Goal: Task Accomplishment & Management: Use online tool/utility

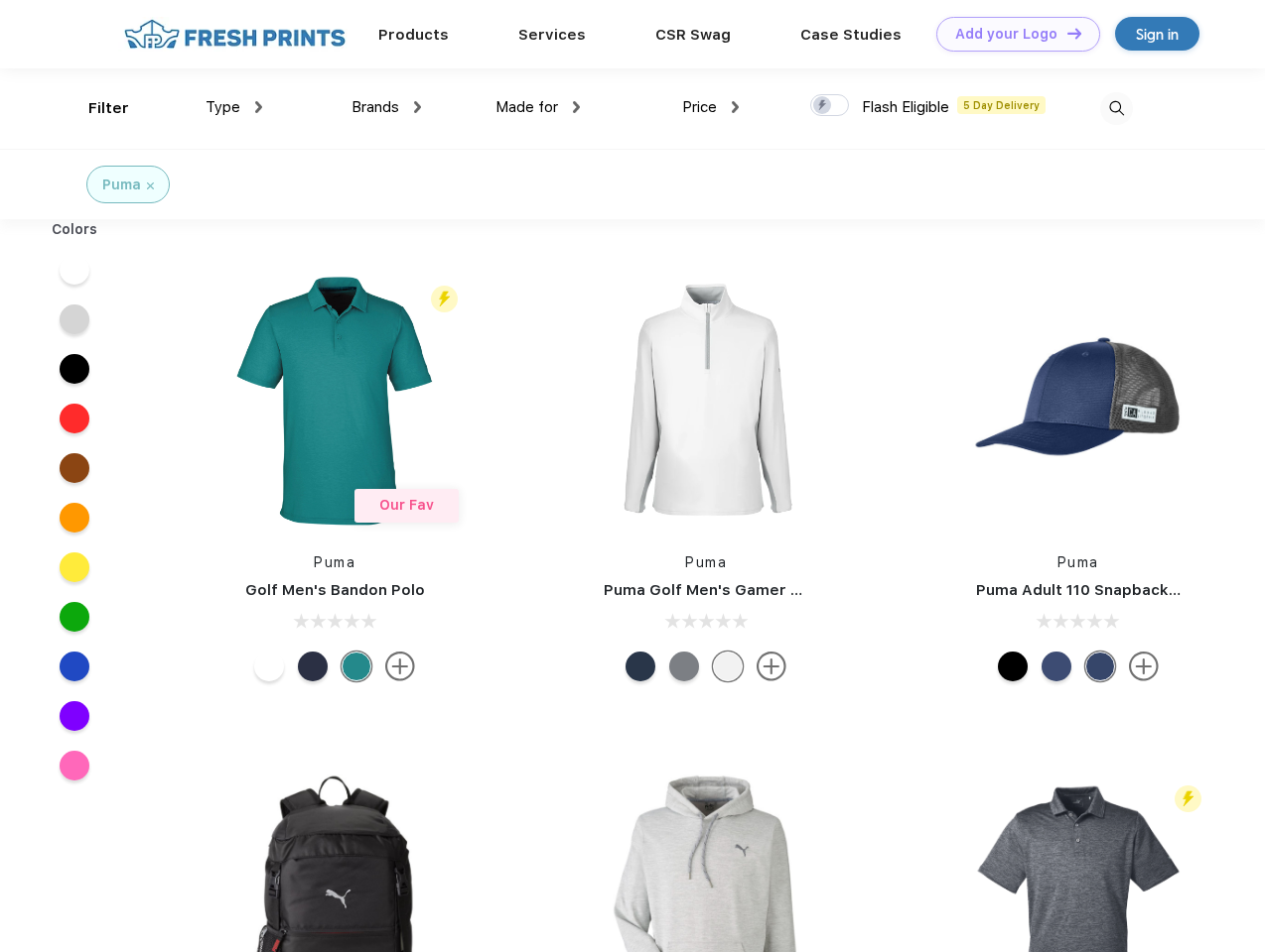
scroll to position [1, 0]
click at [1010, 34] on link "Add your Logo Design Tool" at bounding box center [1018, 34] width 164 height 35
click at [0, 0] on div "Design Tool" at bounding box center [0, 0] width 0 height 0
click at [1065, 33] on link "Add your Logo Design Tool" at bounding box center [1018, 34] width 164 height 35
click at [96, 108] on div "Filter" at bounding box center [108, 108] width 41 height 23
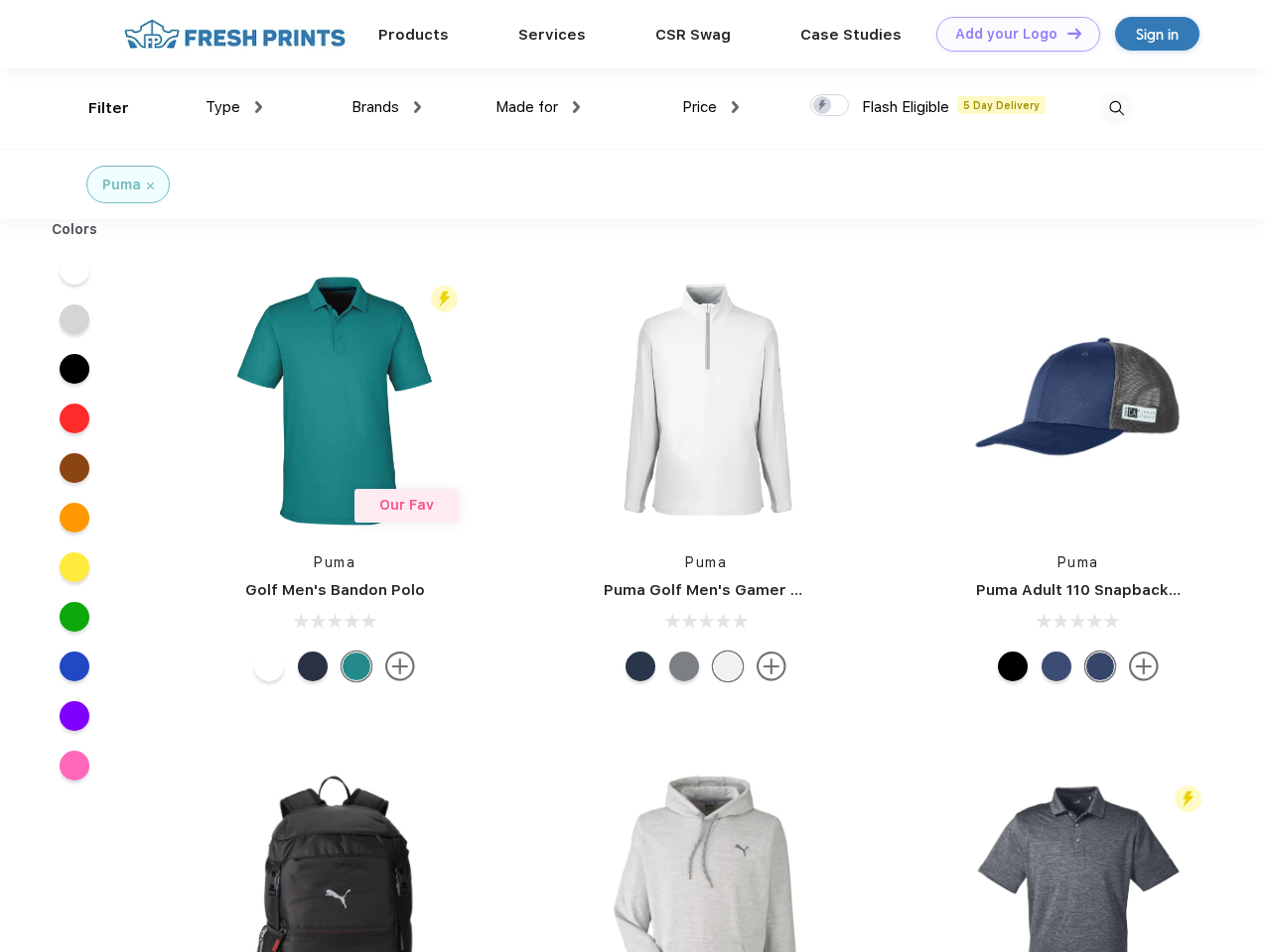
click at [234, 107] on span "Type" at bounding box center [222, 107] width 35 height 18
click at [386, 107] on span "Brands" at bounding box center [375, 107] width 48 height 18
click at [538, 107] on span "Made for" at bounding box center [527, 107] width 63 height 18
click at [711, 107] on span "Price" at bounding box center [699, 107] width 35 height 18
click at [830, 106] on div at bounding box center [829, 105] width 39 height 22
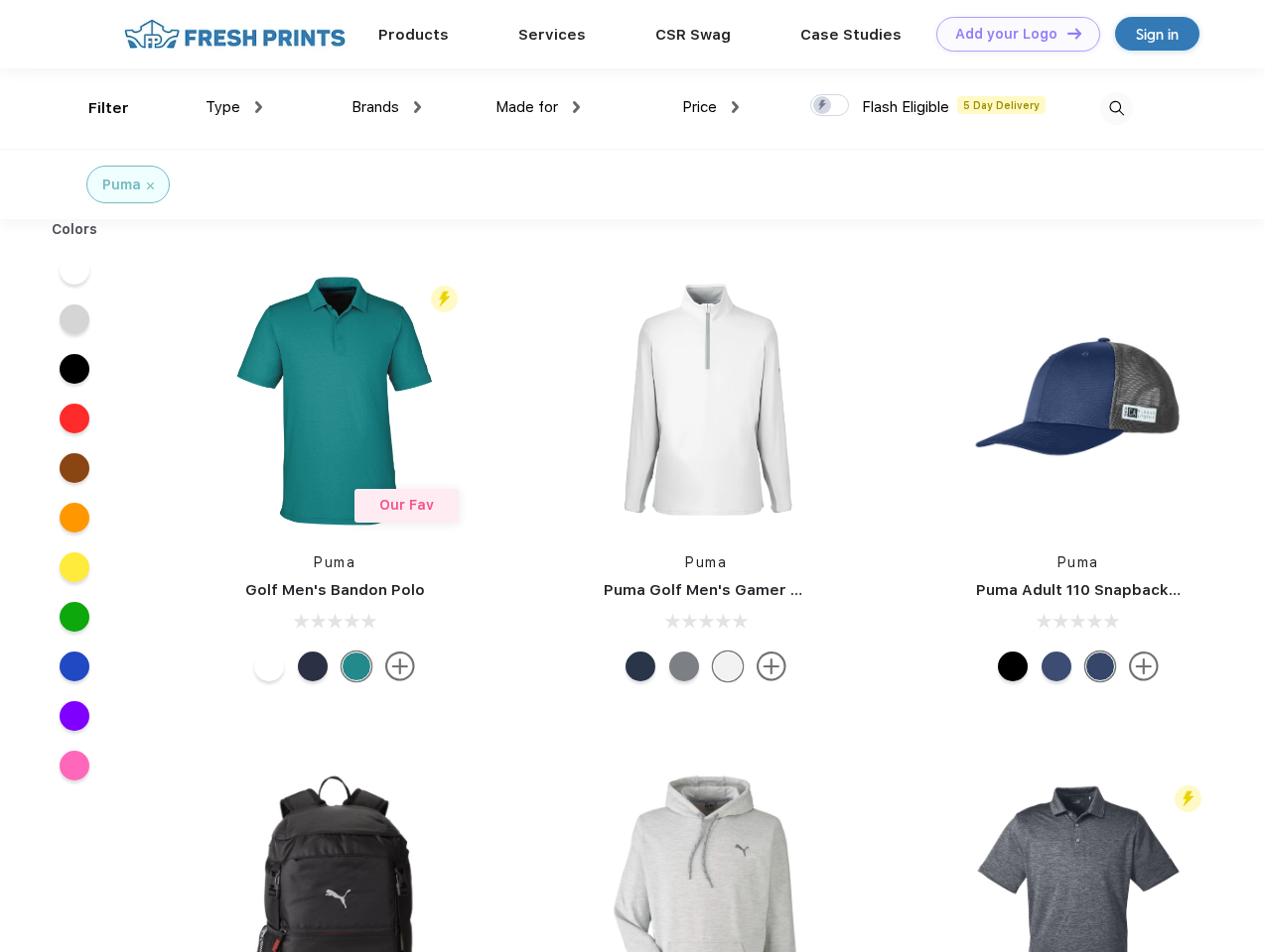
click at [823, 106] on input "checkbox" at bounding box center [816, 99] width 13 height 13
click at [1116, 108] on img at bounding box center [1116, 108] width 33 height 33
